Goal: Task Accomplishment & Management: Manage account settings

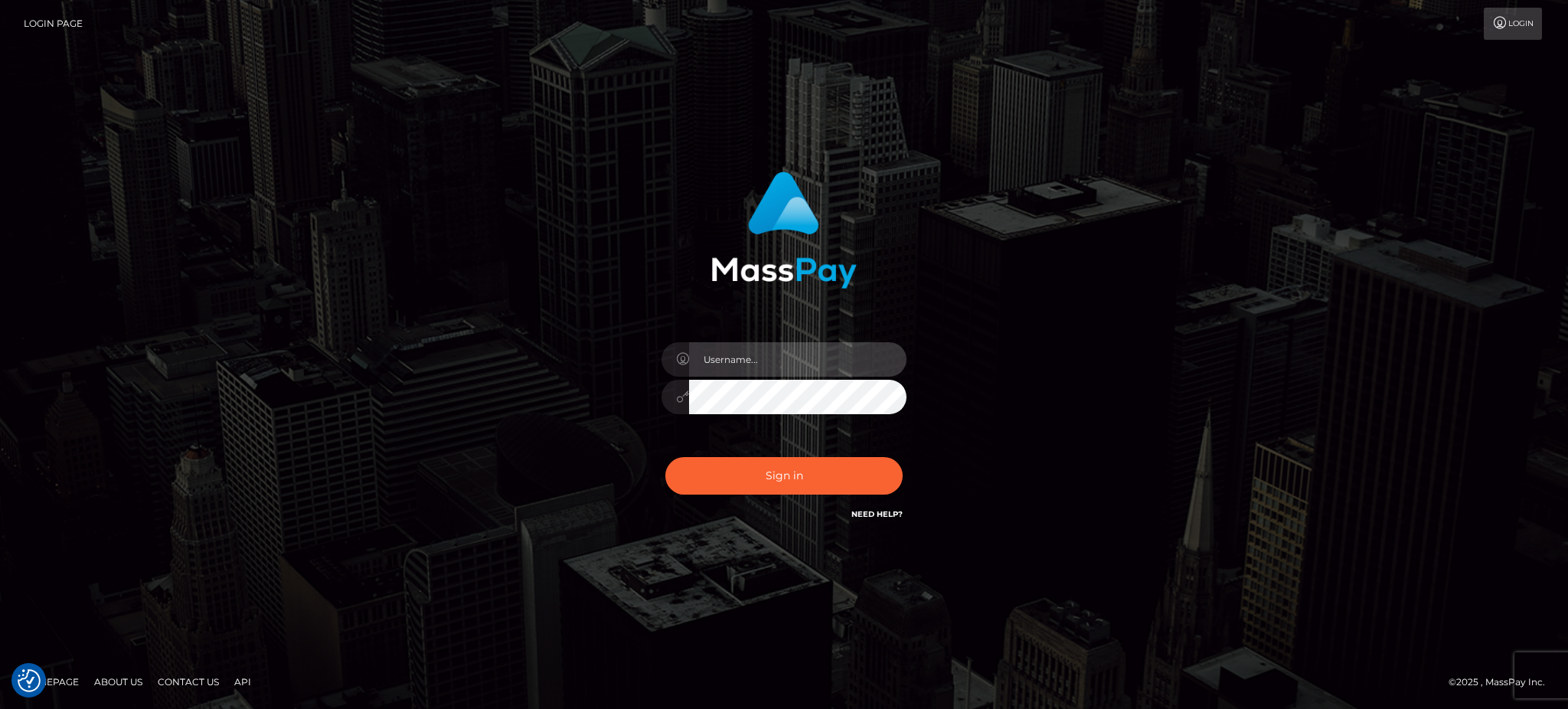
type input "[PERSON_NAME].JPA"
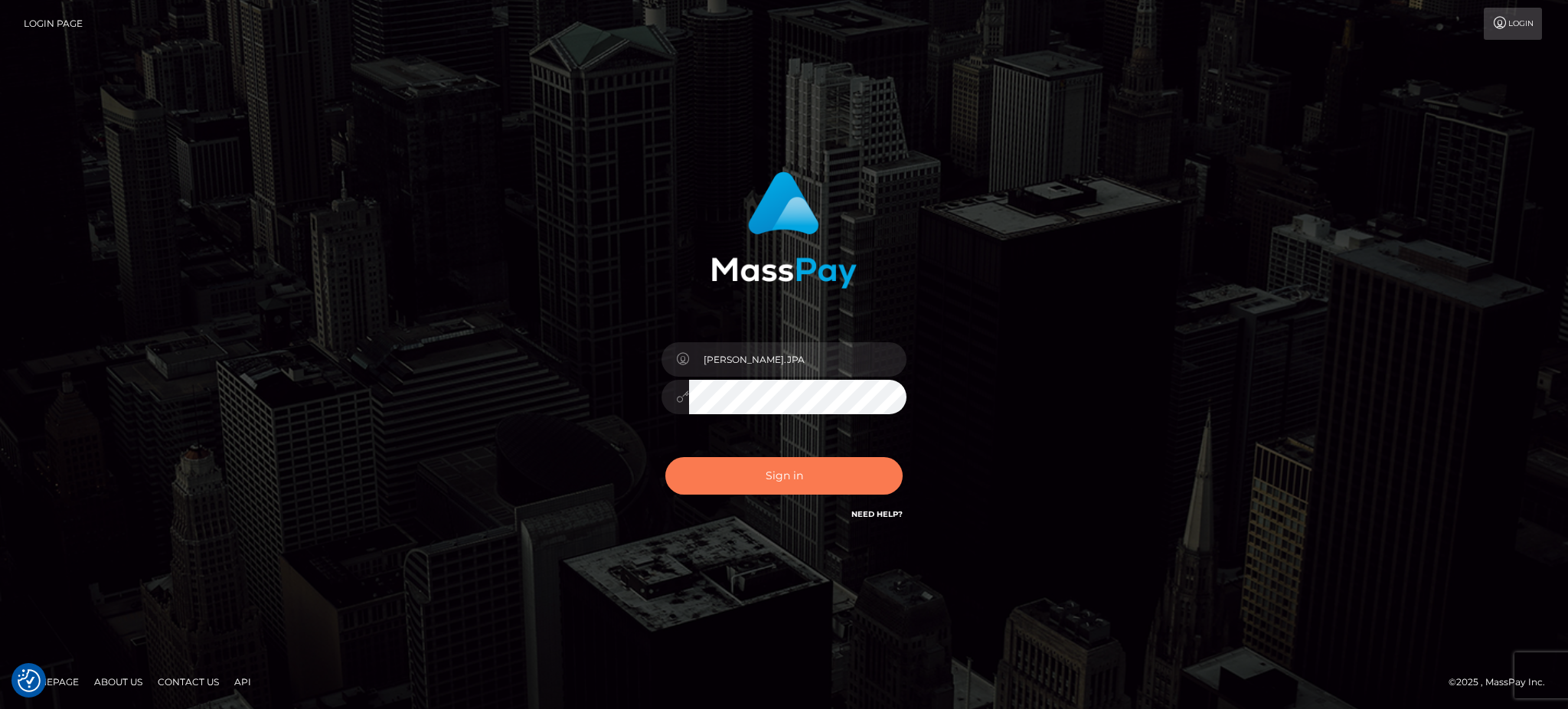
click at [713, 476] on button "Sign in" at bounding box center [784, 476] width 237 height 38
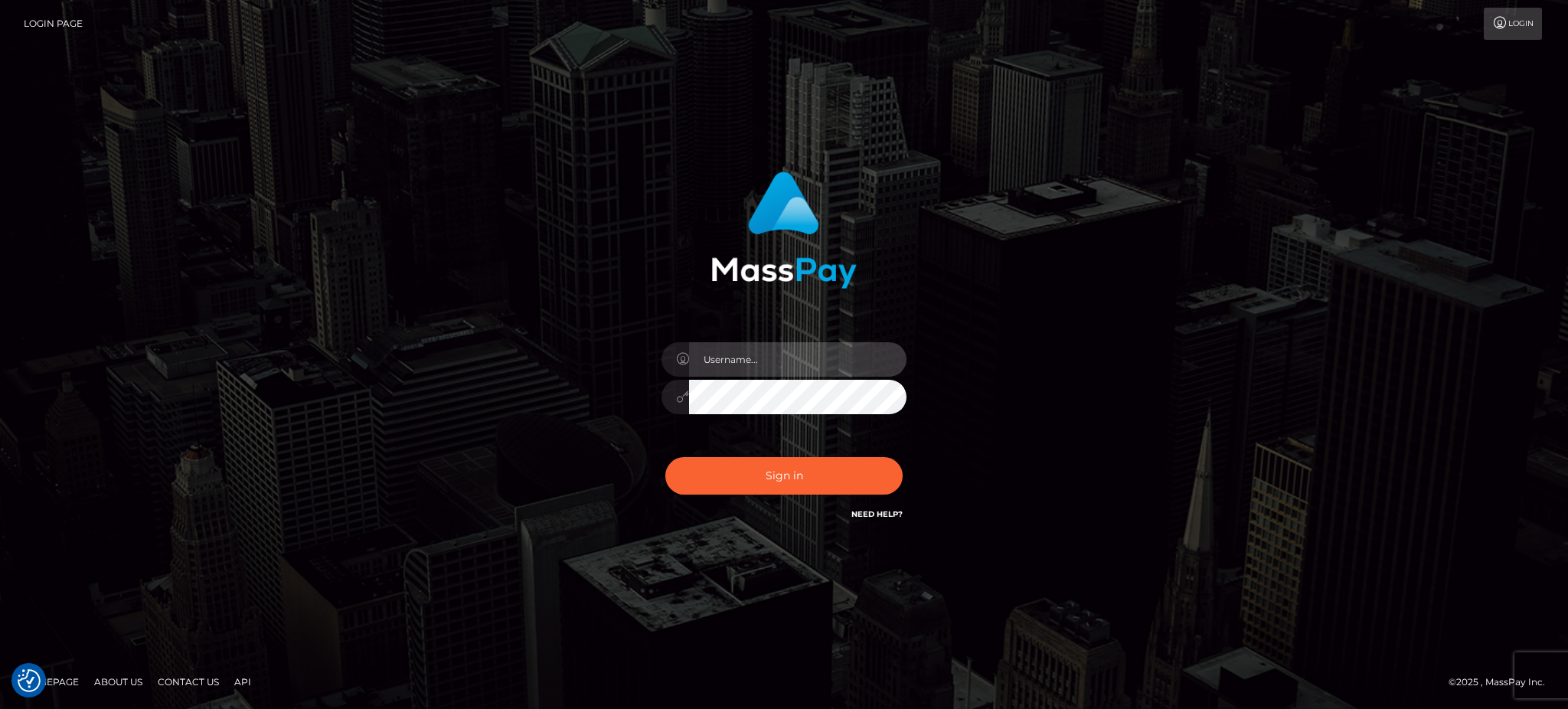
type input "[PERSON_NAME].JPA"
click at [760, 351] on input "[PERSON_NAME].JPA" at bounding box center [797, 360] width 218 height 35
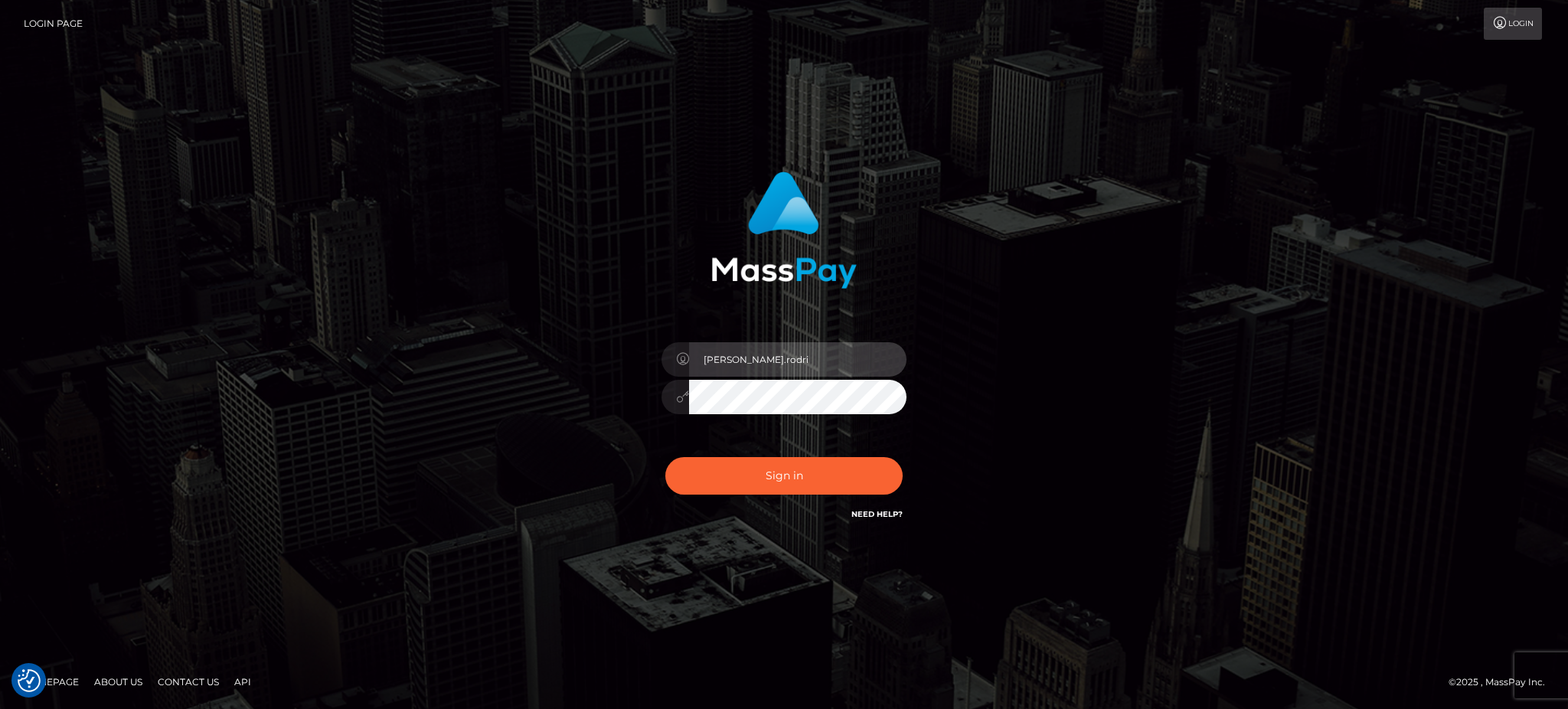
type input "hector.rodriguez@patrianna.com"
click at [302, 398] on div "hector.rodriguez@patrianna.com" at bounding box center [784, 355] width 1568 height 619
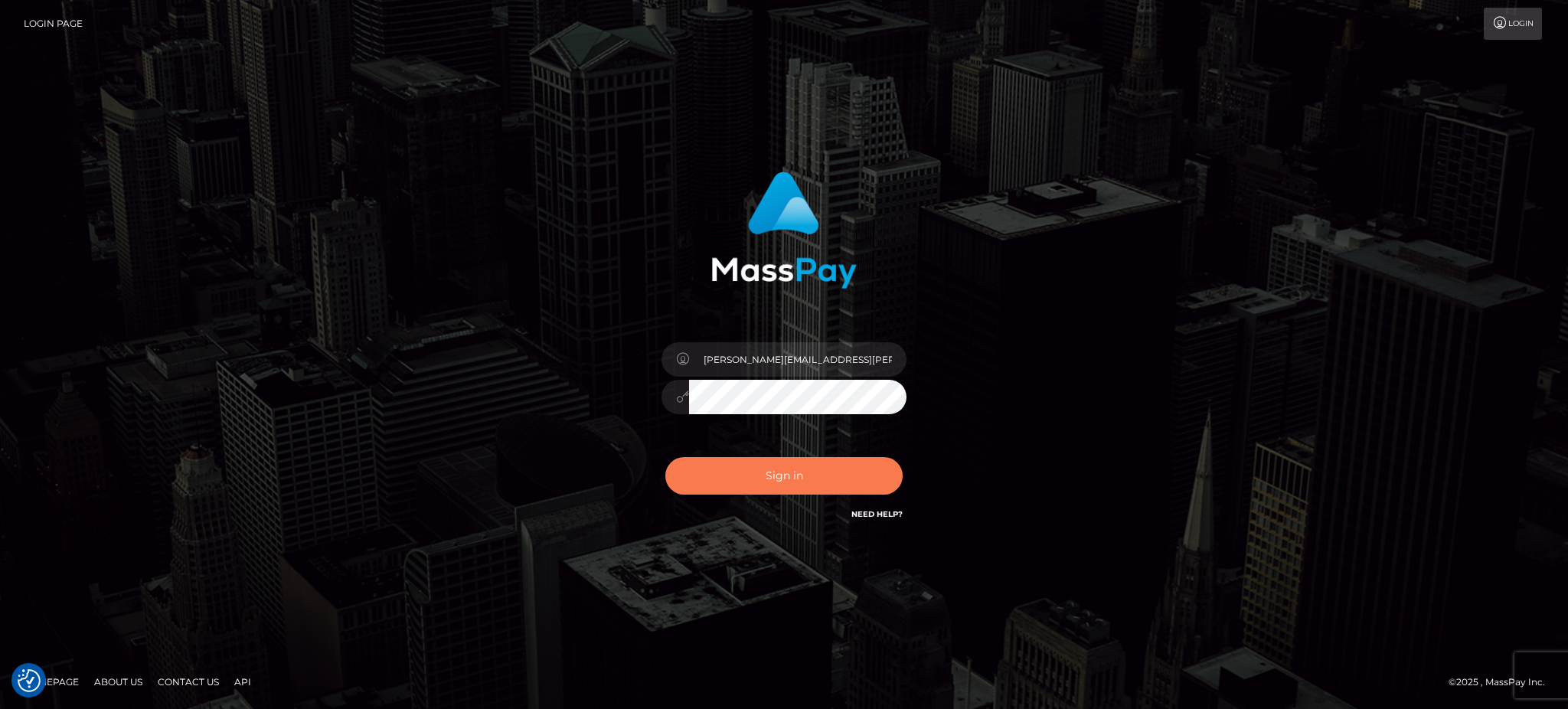
click at [716, 483] on button "Sign in" at bounding box center [784, 476] width 237 height 38
